Goal: Task Accomplishment & Management: Manage account settings

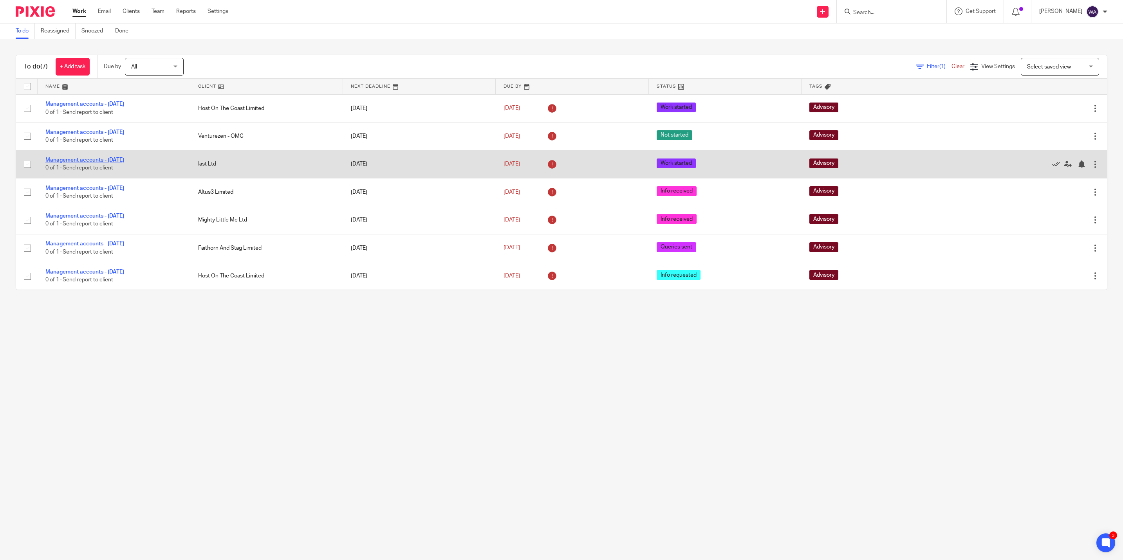
click at [101, 158] on link "Management accounts - [DATE]" at bounding box center [84, 159] width 79 height 5
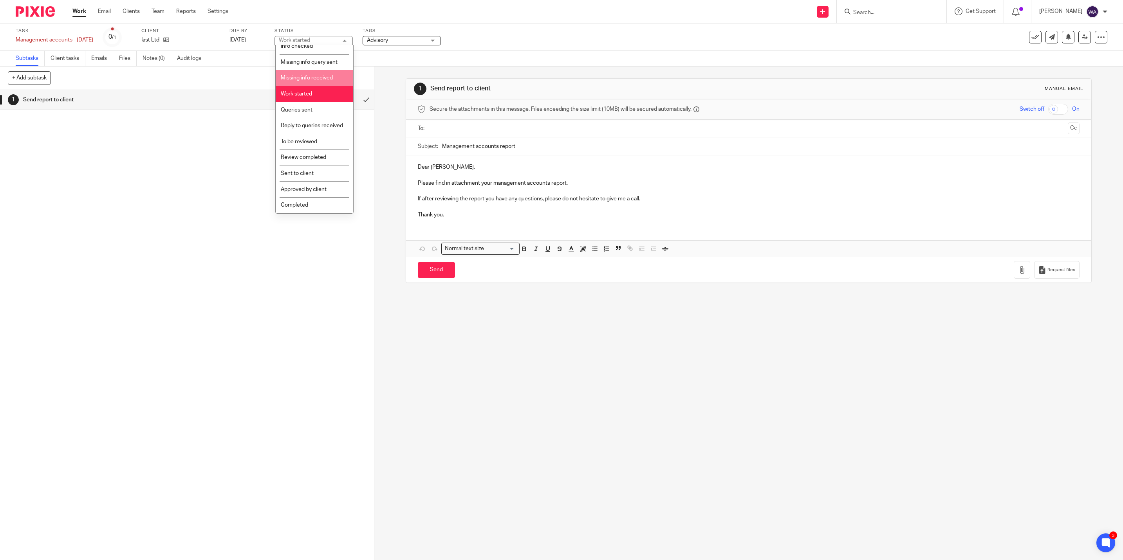
scroll to position [62, 0]
click at [316, 106] on li "Queries sent" at bounding box center [315, 110] width 78 height 16
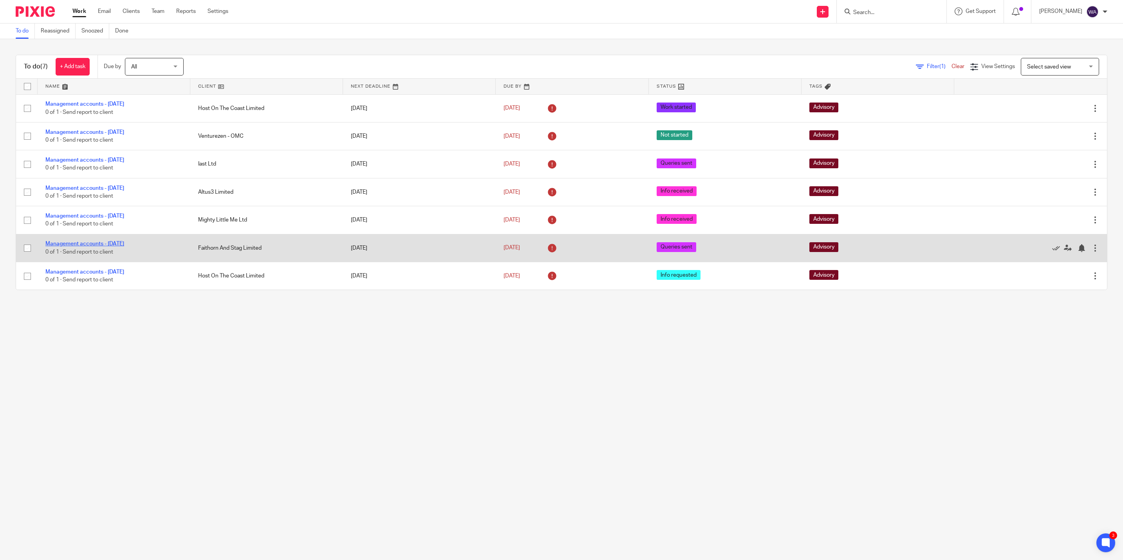
click at [124, 247] on link "Management accounts - September 2025" at bounding box center [84, 243] width 79 height 5
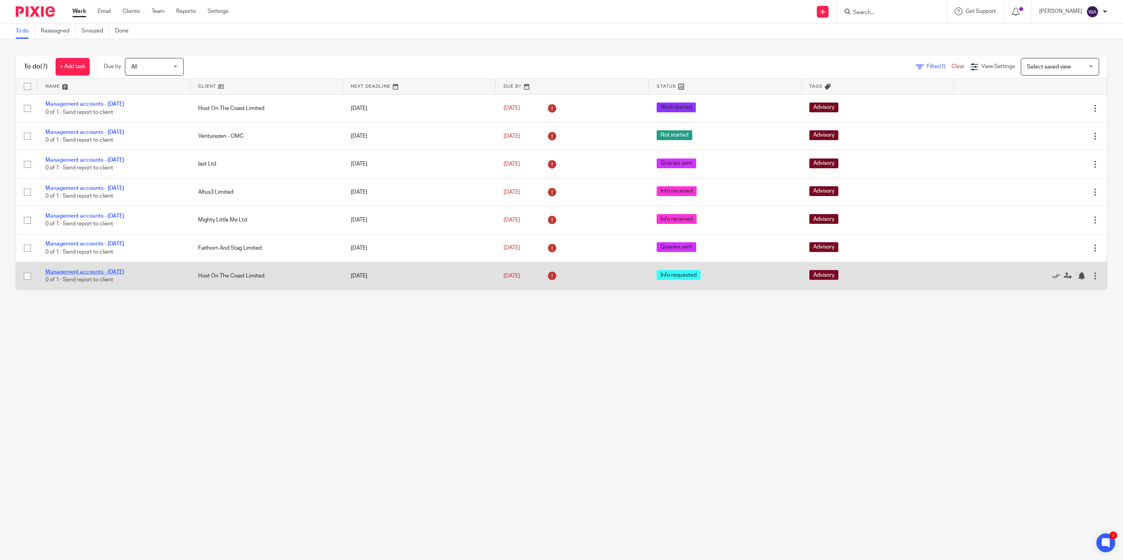
click at [124, 272] on link "Management accounts - September 2025" at bounding box center [84, 271] width 79 height 5
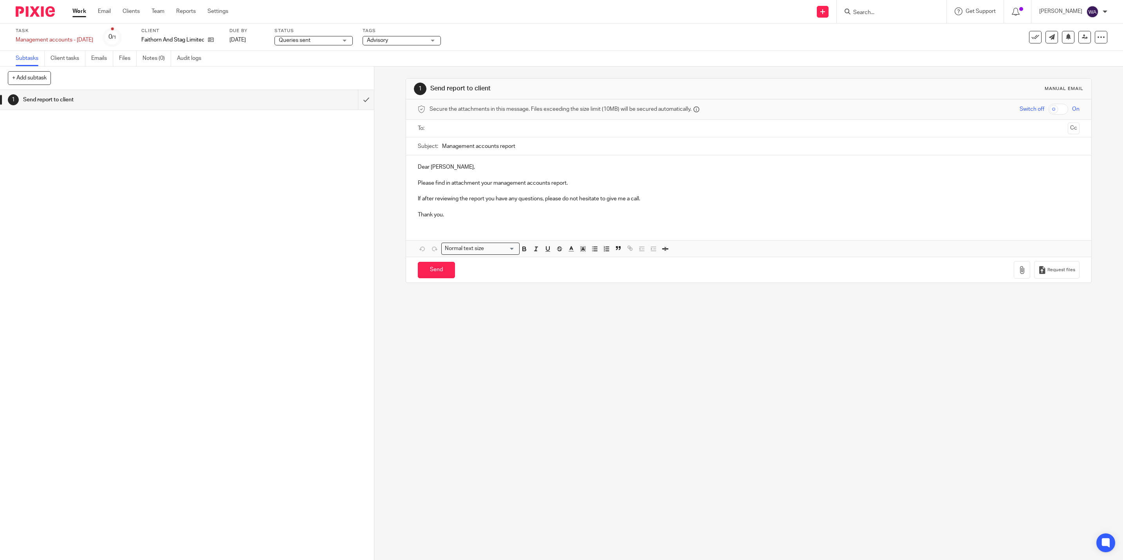
click at [306, 42] on span "Queries sent" at bounding box center [295, 40] width 32 height 5
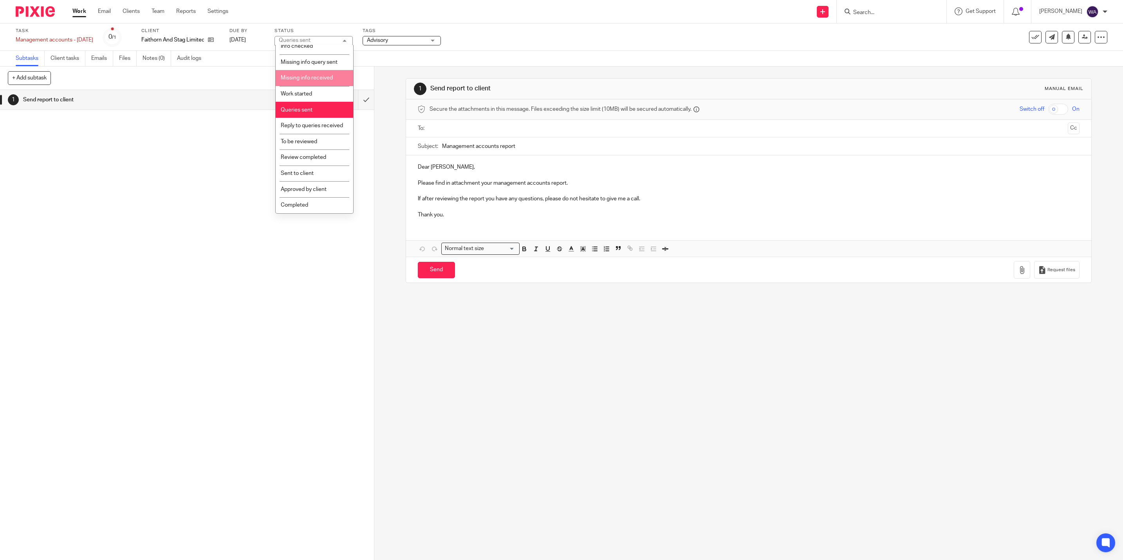
scroll to position [62, 0]
click at [308, 208] on li "Completed" at bounding box center [315, 205] width 78 height 16
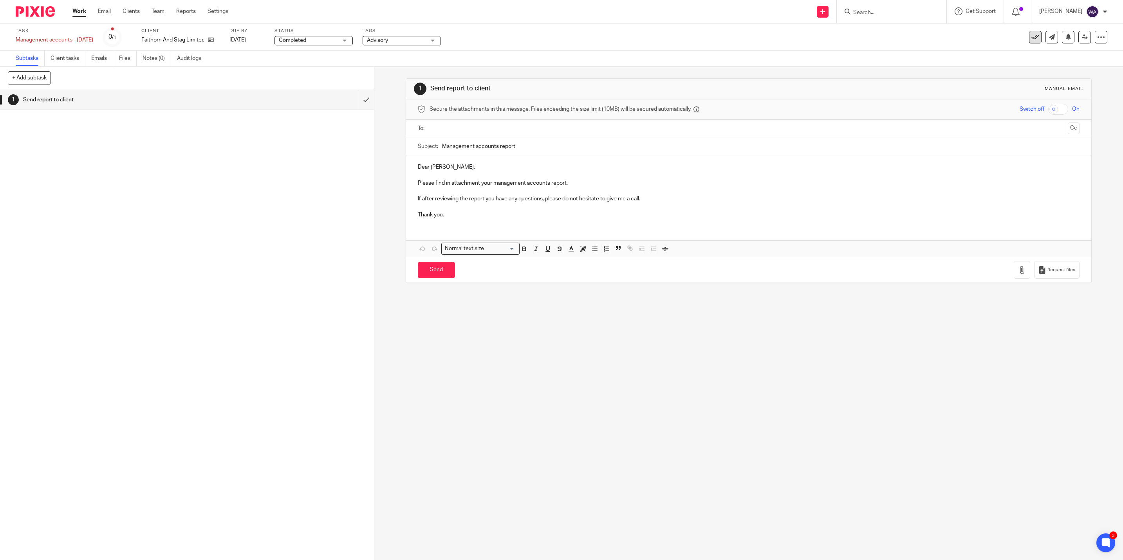
click at [1032, 37] on icon at bounding box center [1036, 37] width 8 height 8
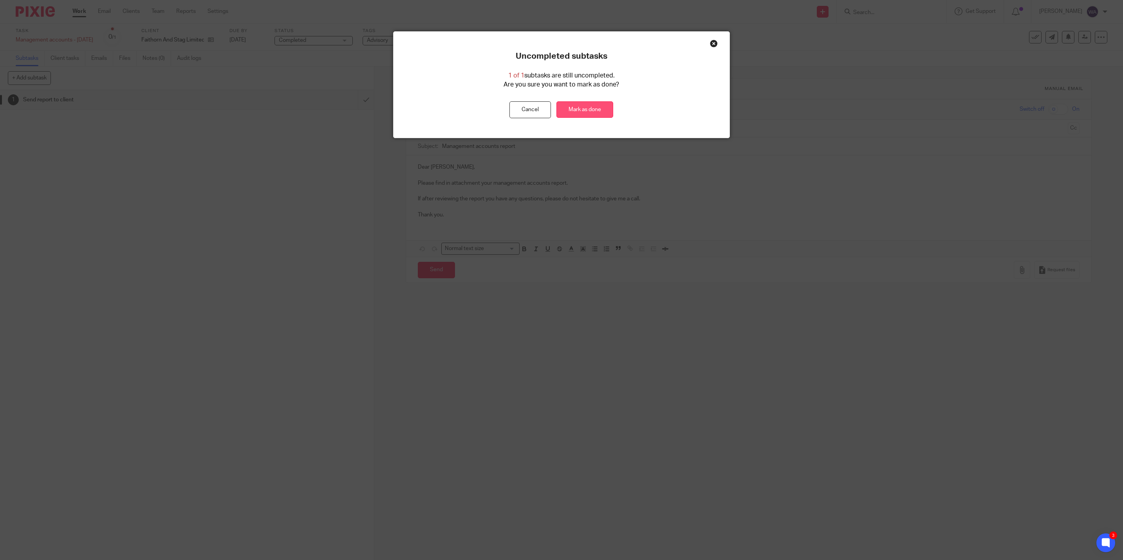
click at [577, 112] on link "Mark as done" at bounding box center [585, 109] width 57 height 17
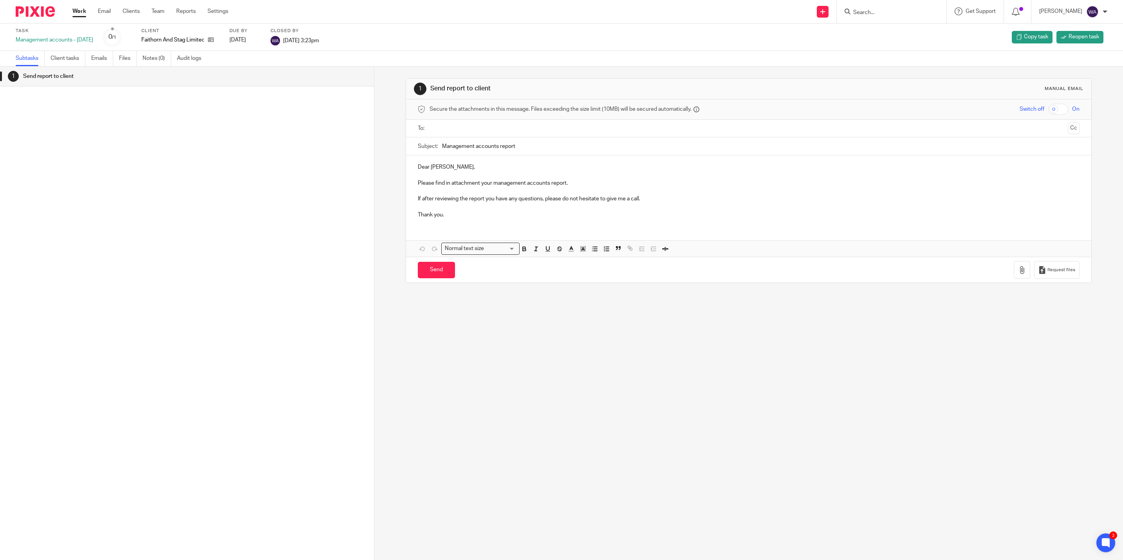
drag, startPoint x: 222, startPoint y: 10, endPoint x: 240, endPoint y: 4, distance: 18.3
click at [222, 10] on link "Settings" at bounding box center [218, 11] width 21 height 8
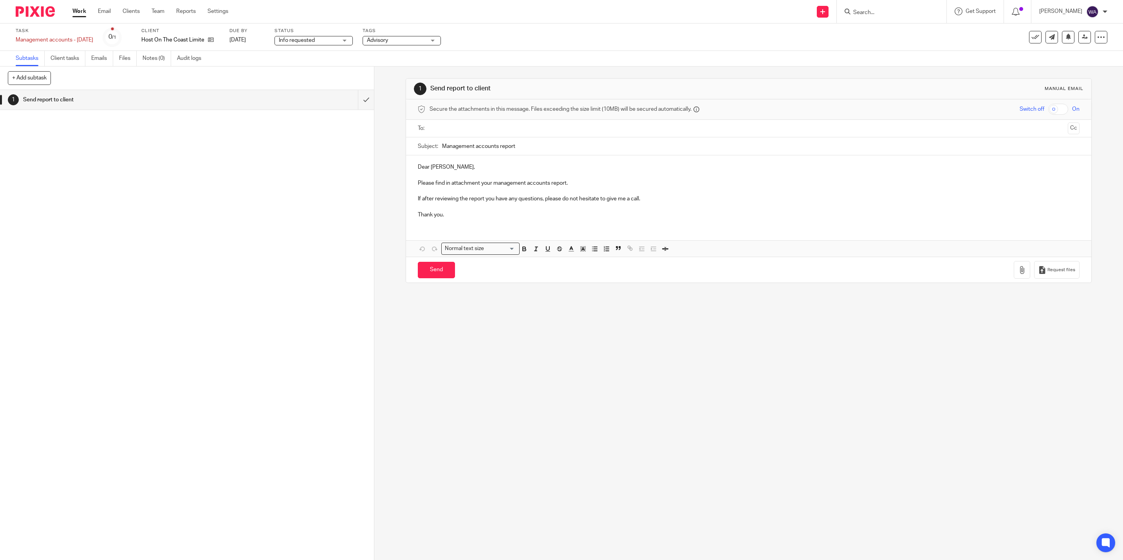
click at [308, 41] on span "Info requested" at bounding box center [297, 40] width 36 height 5
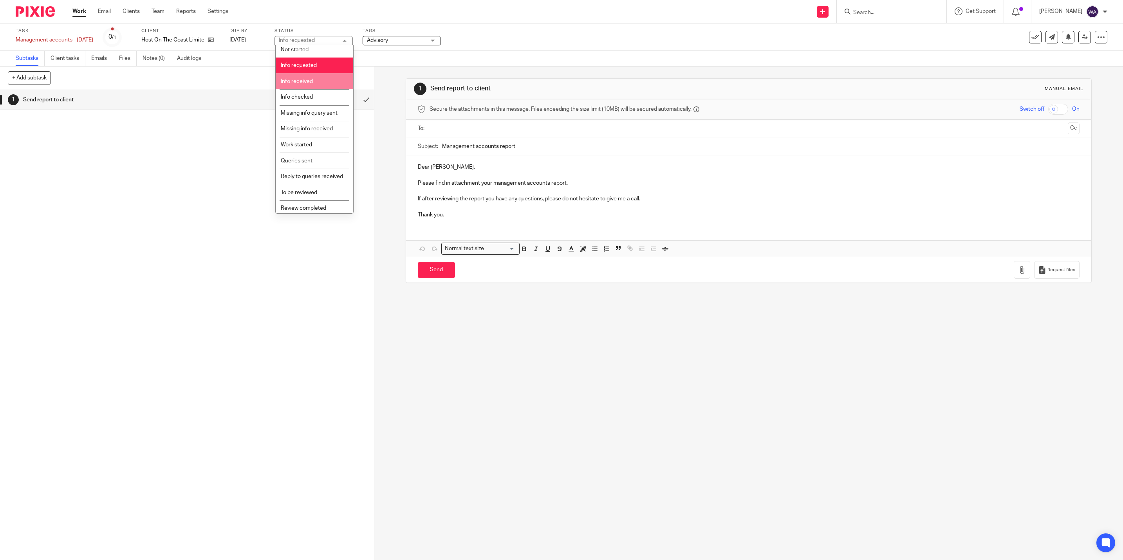
click at [313, 81] on span "Info received" at bounding box center [297, 81] width 32 height 5
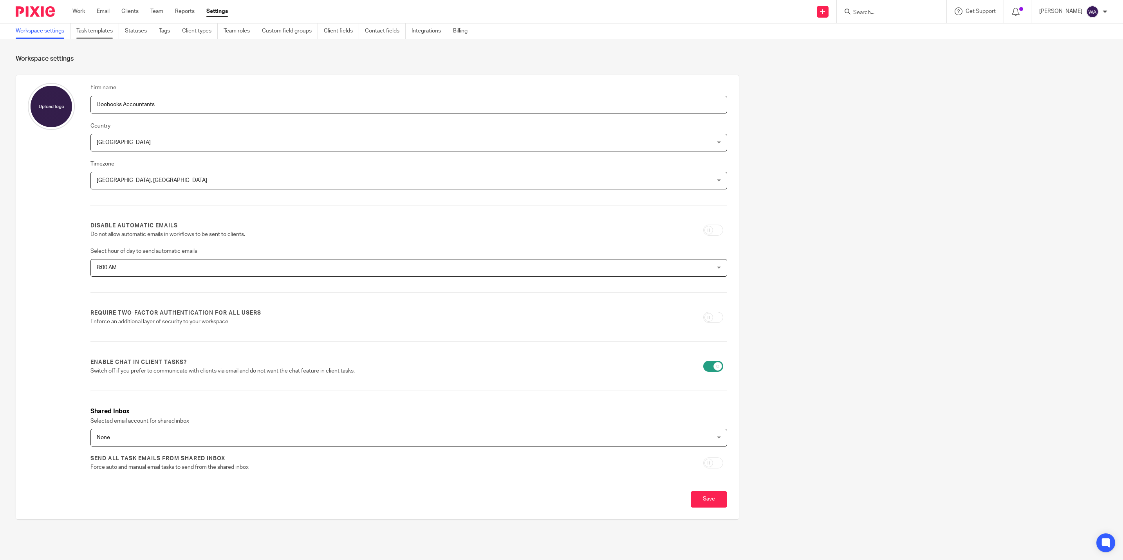
click at [99, 33] on link "Task templates" at bounding box center [97, 31] width 43 height 15
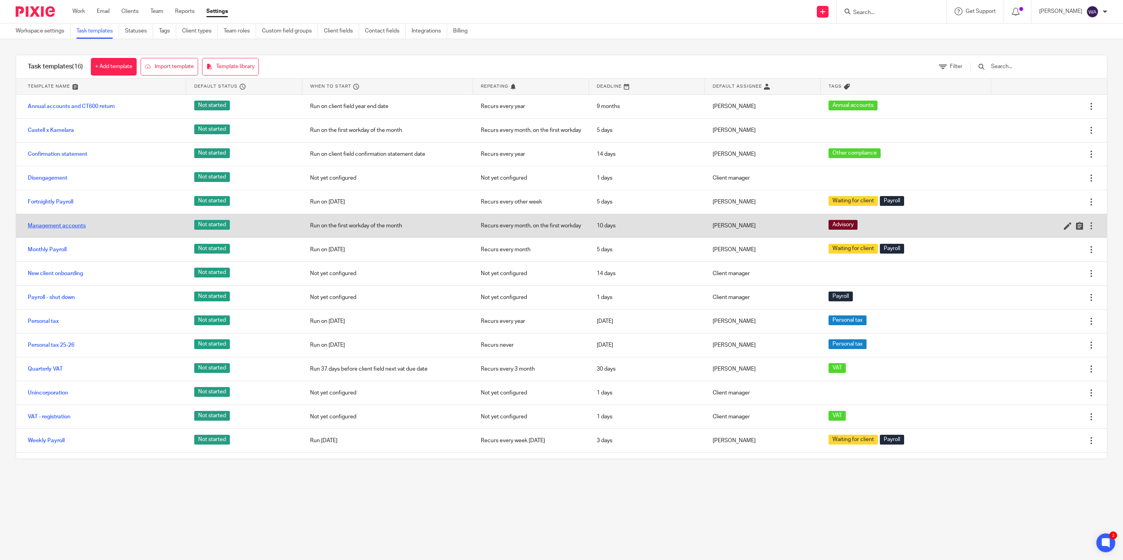
click at [67, 226] on link "Management accounts" at bounding box center [57, 226] width 58 height 8
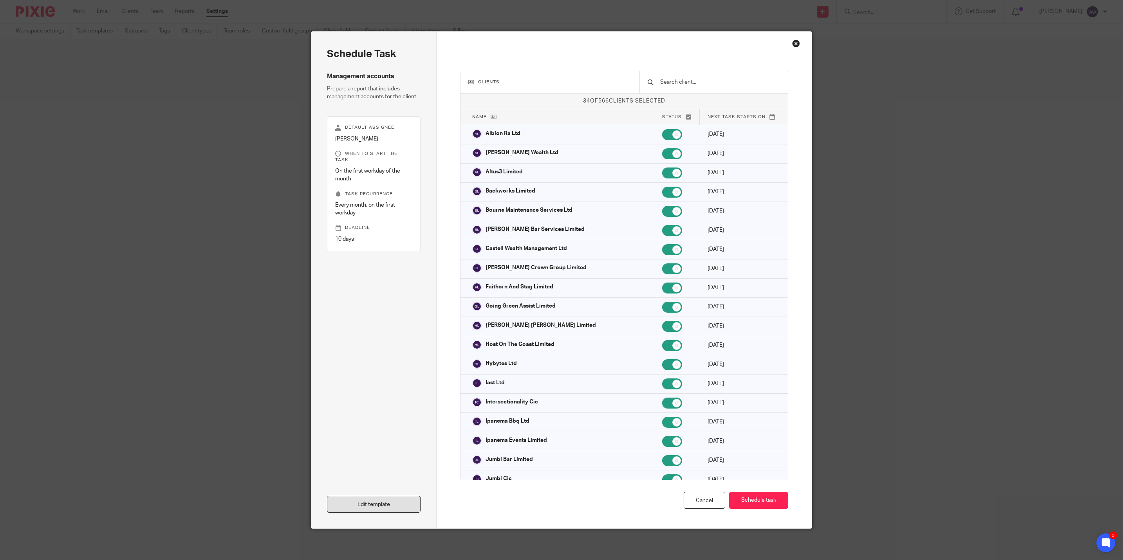
click at [367, 504] on link "Edit template" at bounding box center [374, 504] width 94 height 17
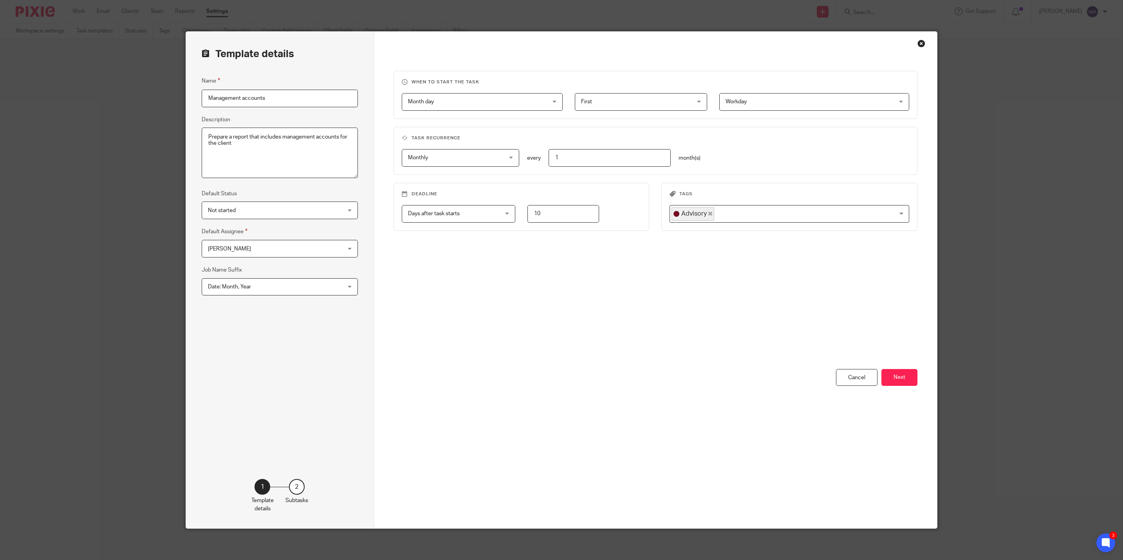
click at [342, 287] on div "Date: Month, Year Date: Month, Year" at bounding box center [280, 287] width 156 height 18
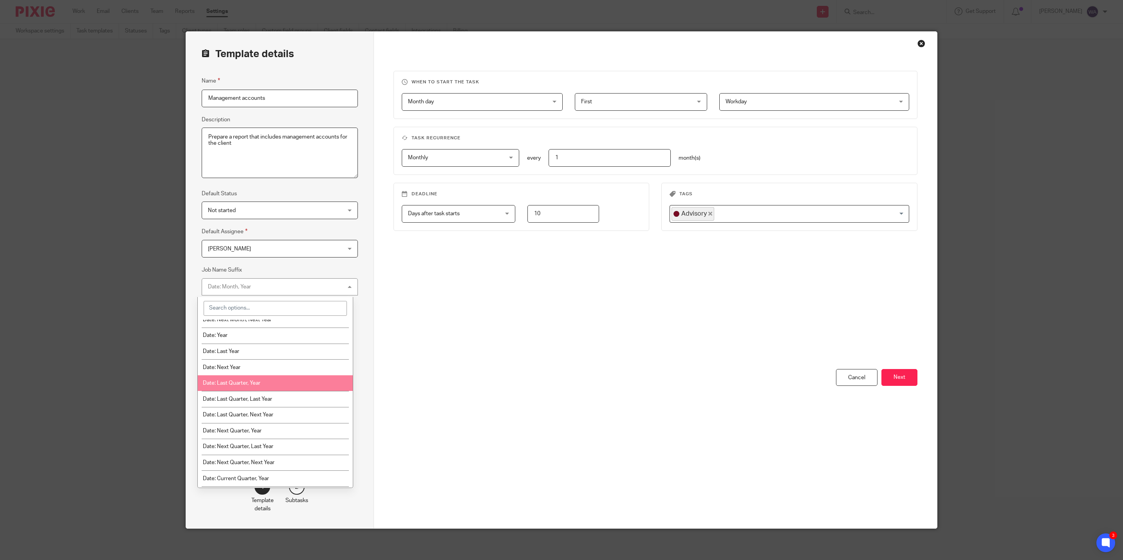
scroll to position [353, 0]
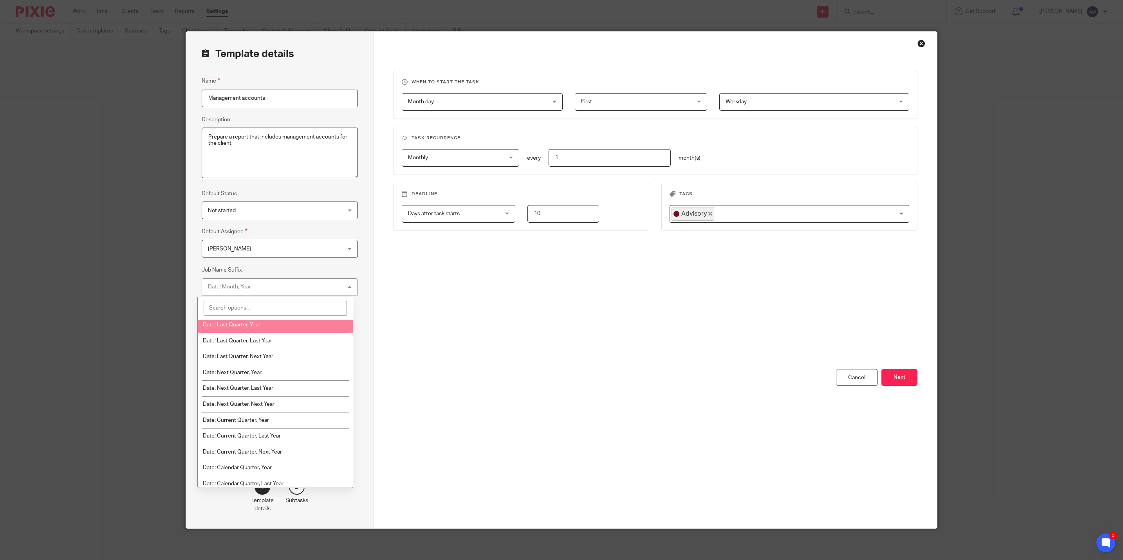
click at [254, 310] on input "search" at bounding box center [275, 308] width 143 height 15
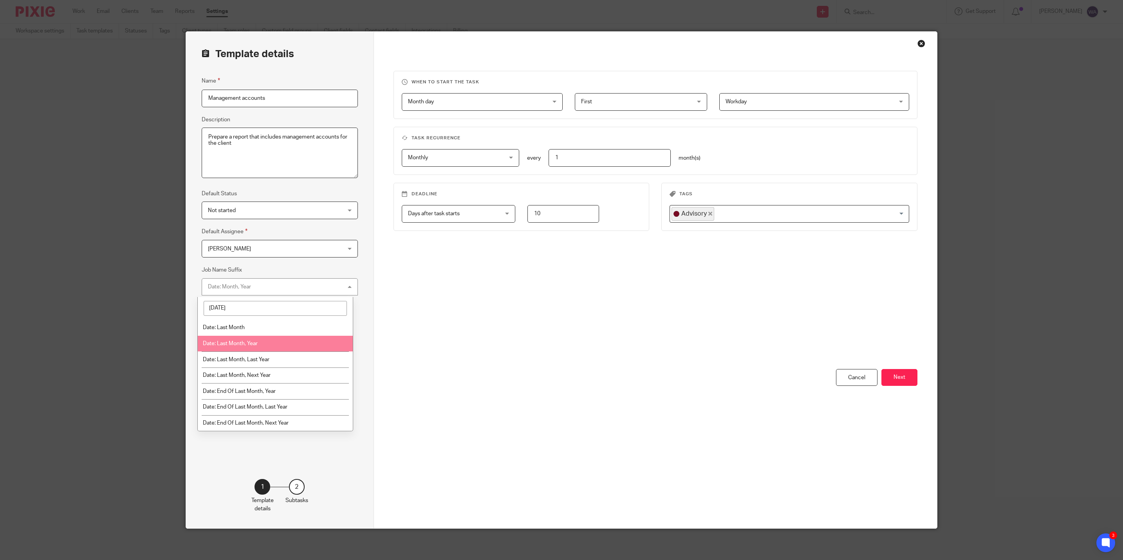
type input "last mon"
click at [254, 340] on li "Date: Last Month, Year" at bounding box center [275, 344] width 155 height 16
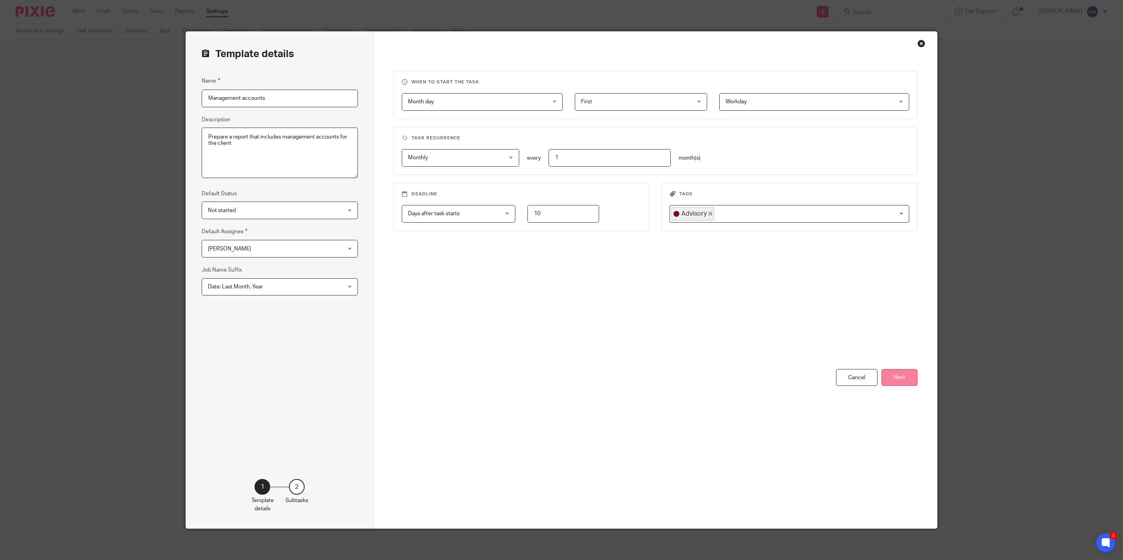
click at [891, 375] on button "Next" at bounding box center [900, 377] width 36 height 17
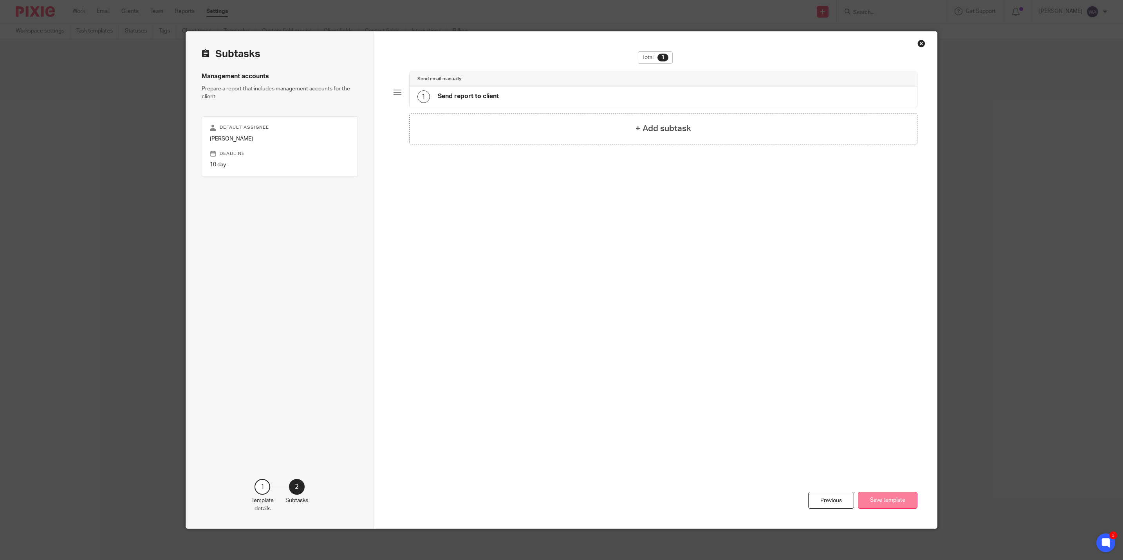
click at [889, 497] on button "Save template" at bounding box center [888, 500] width 60 height 17
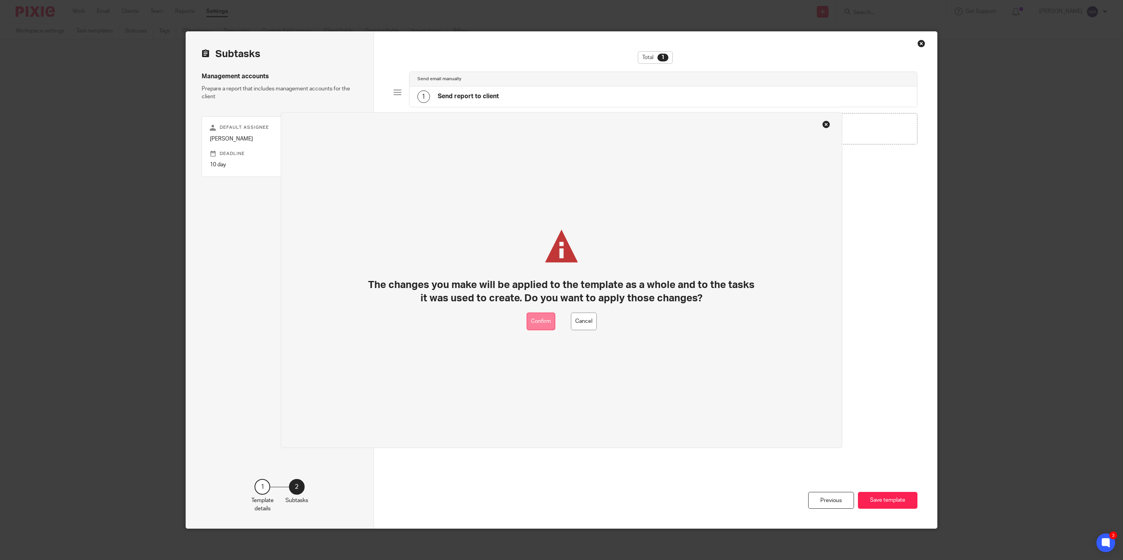
click at [546, 325] on button "Confirm" at bounding box center [541, 322] width 29 height 18
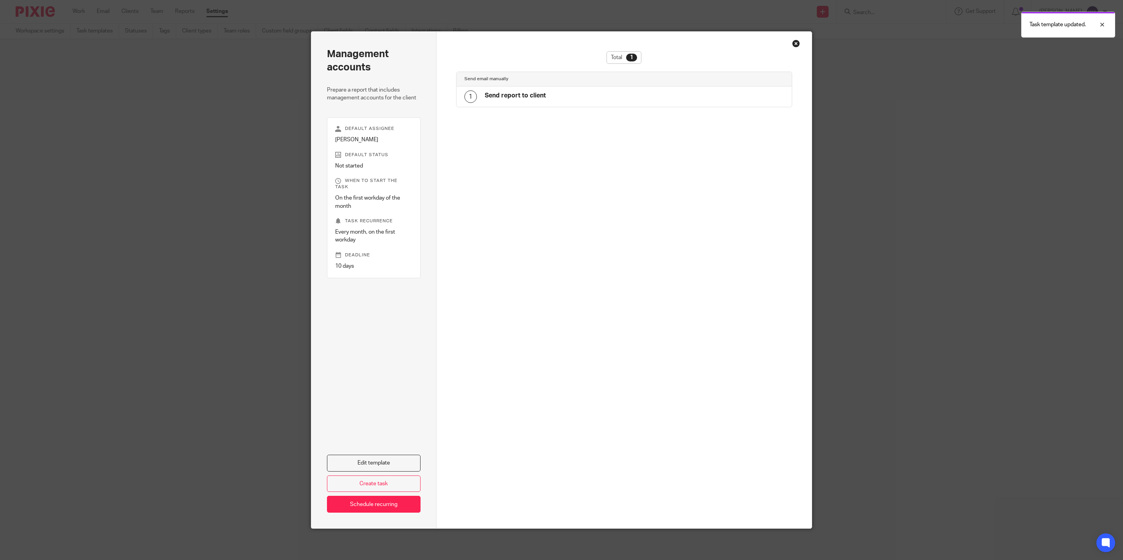
click at [792, 42] on div "Close this dialog window" at bounding box center [796, 44] width 8 height 8
